Goal: Transaction & Acquisition: Book appointment/travel/reservation

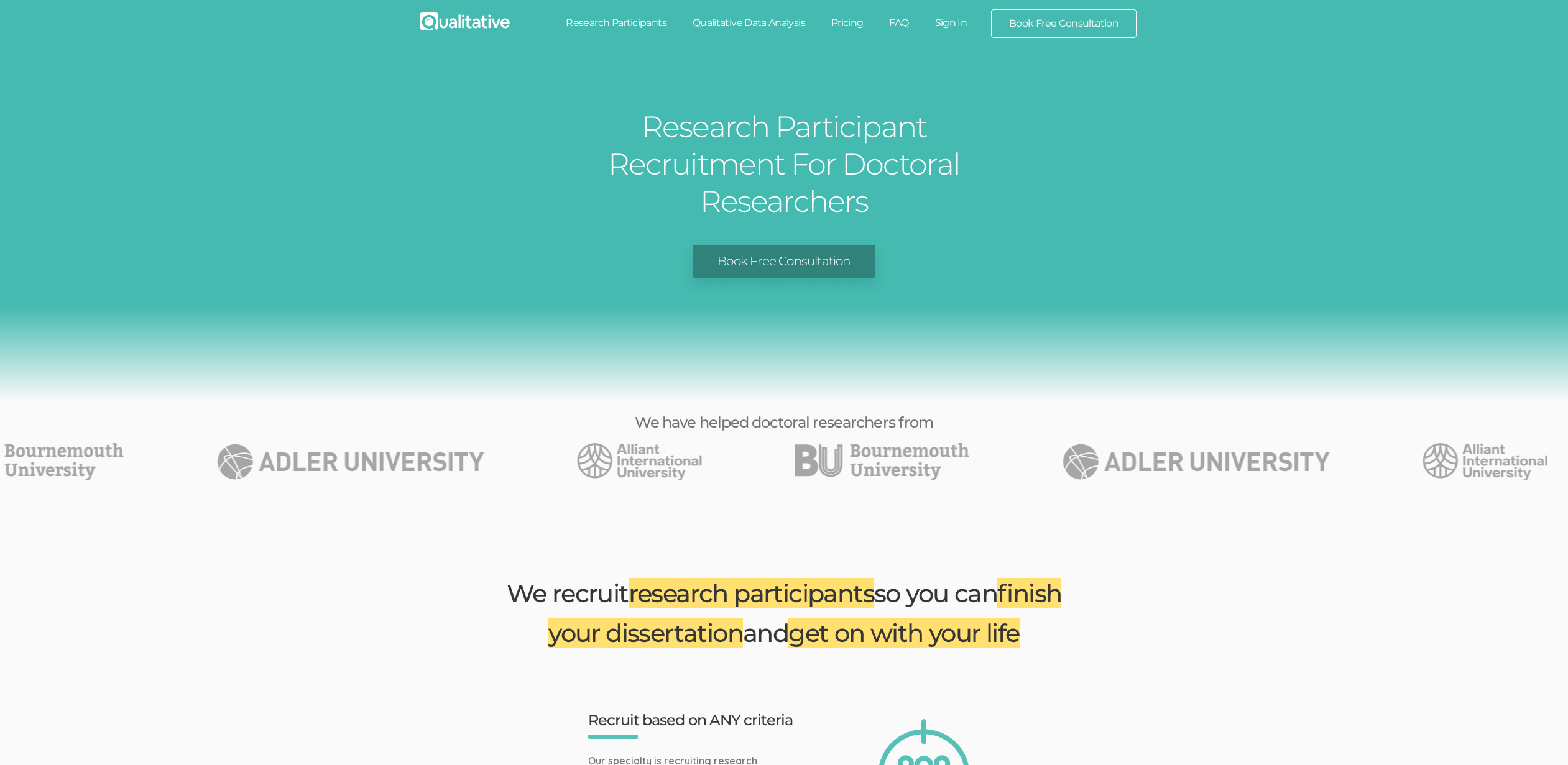
click at [1113, 314] on div "Research Participant Recruitment For Doctoral Researchers Book Free Consultation" at bounding box center [784, 227] width 1568 height 350
